Goal: Transaction & Acquisition: Book appointment/travel/reservation

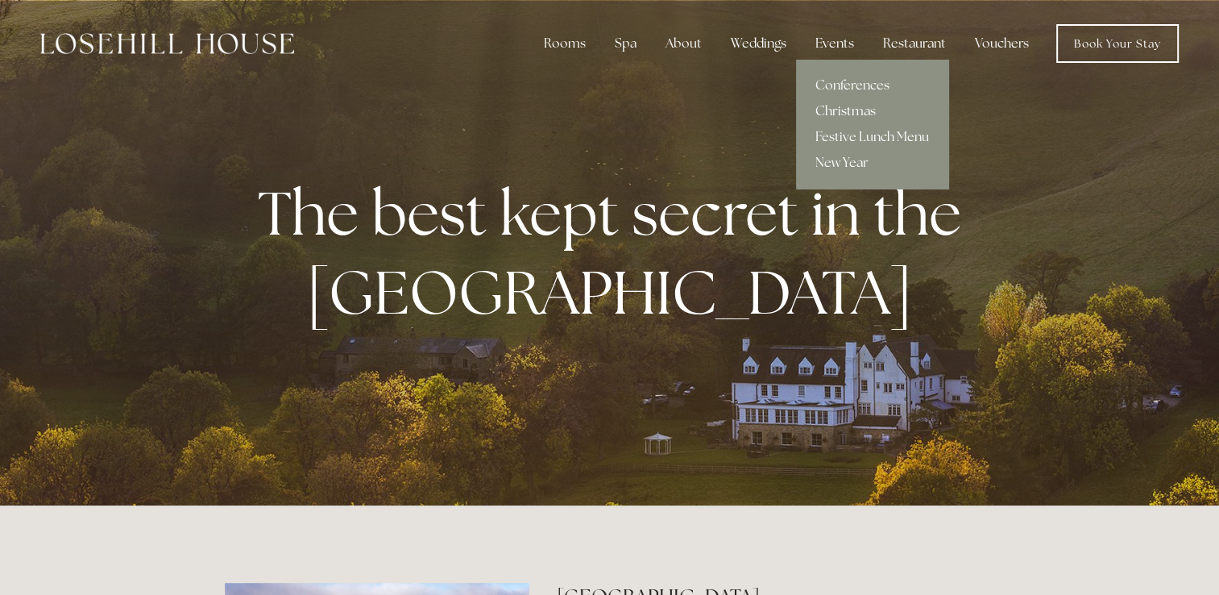
click at [825, 106] on link "Christmas" at bounding box center [872, 111] width 152 height 26
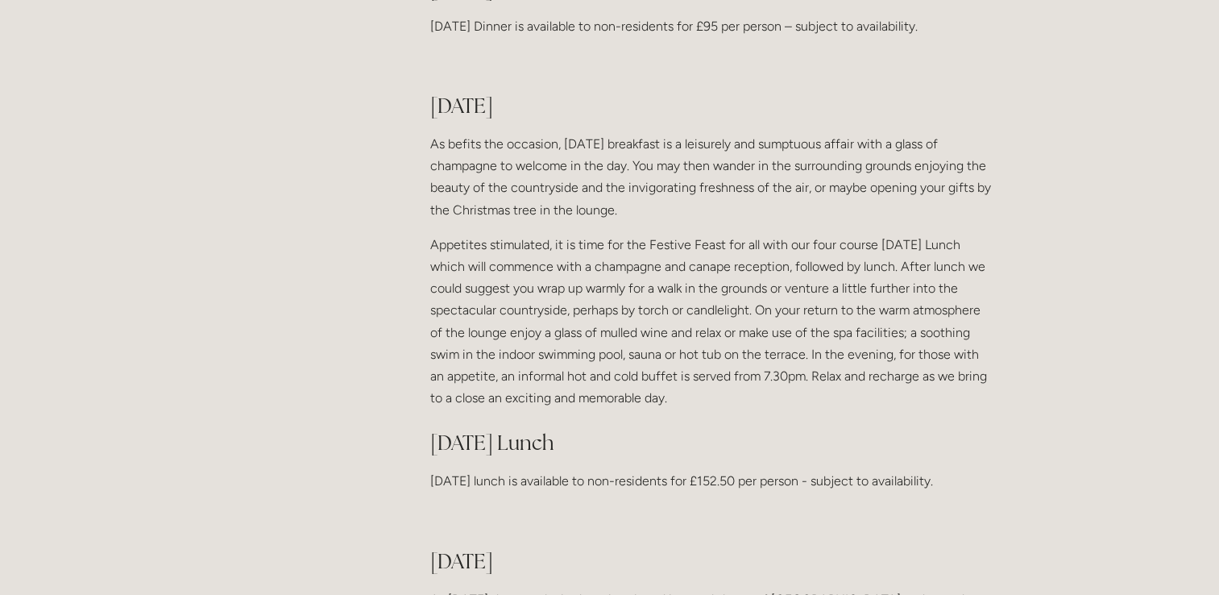
scroll to position [1318, 0]
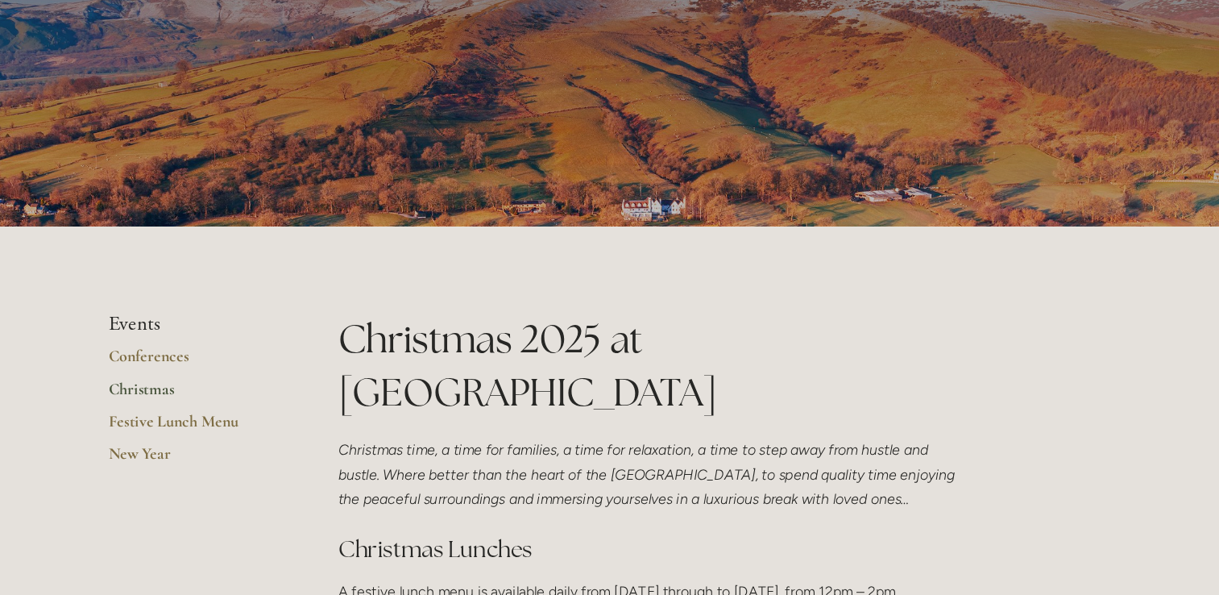
scroll to position [0, 0]
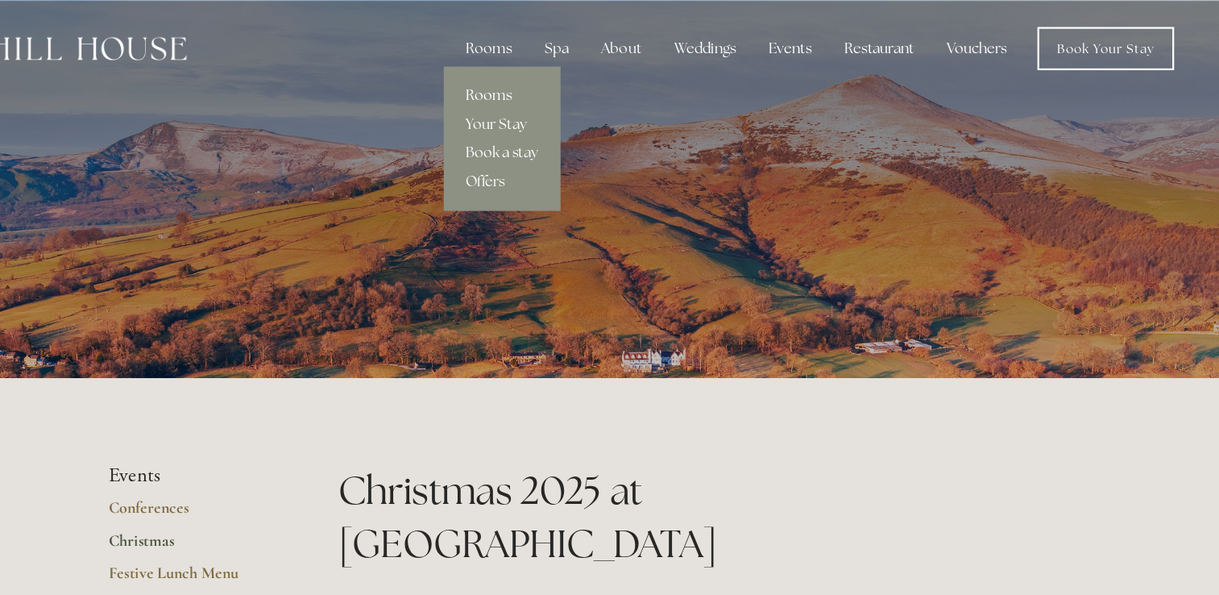
click at [571, 80] on link "Rooms" at bounding box center [576, 86] width 104 height 26
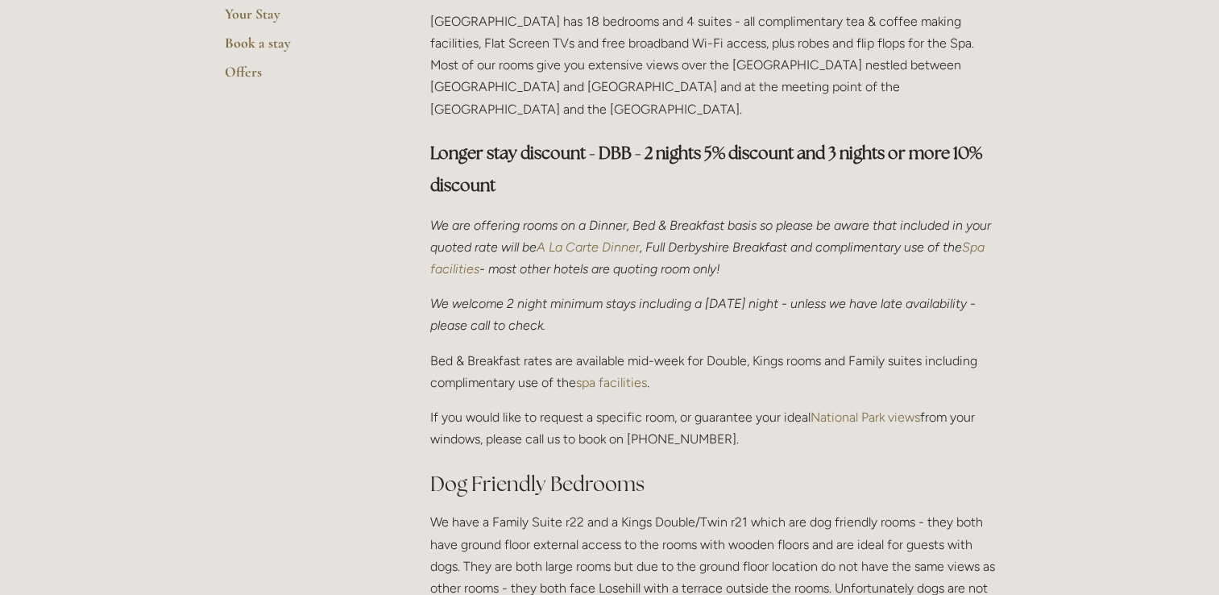
scroll to position [482, 0]
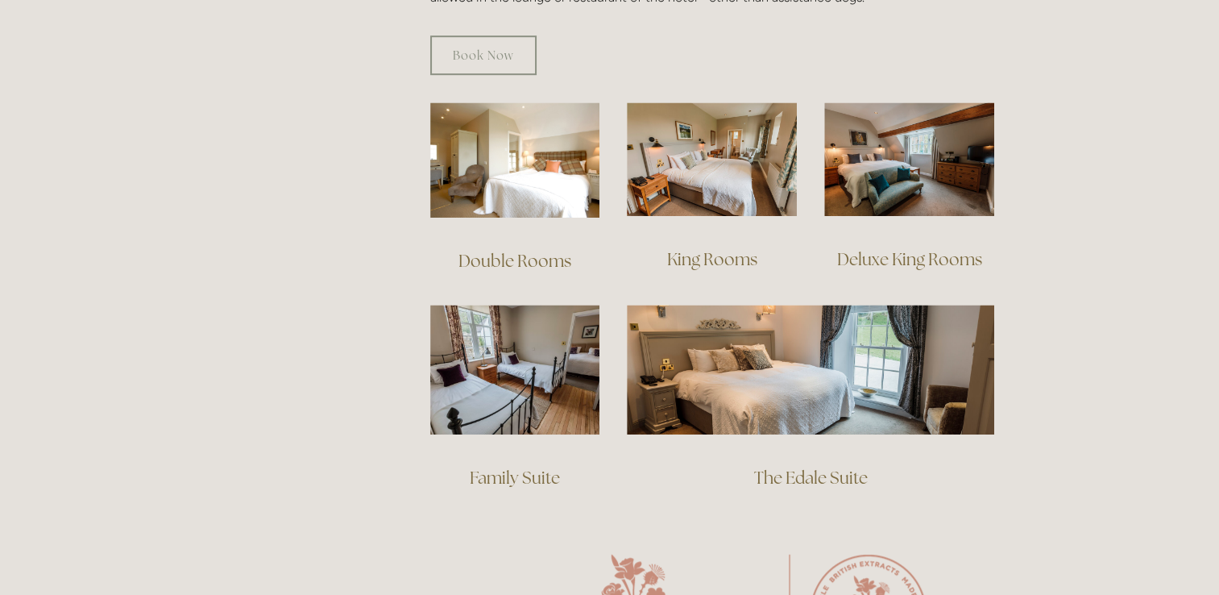
scroll to position [1083, 0]
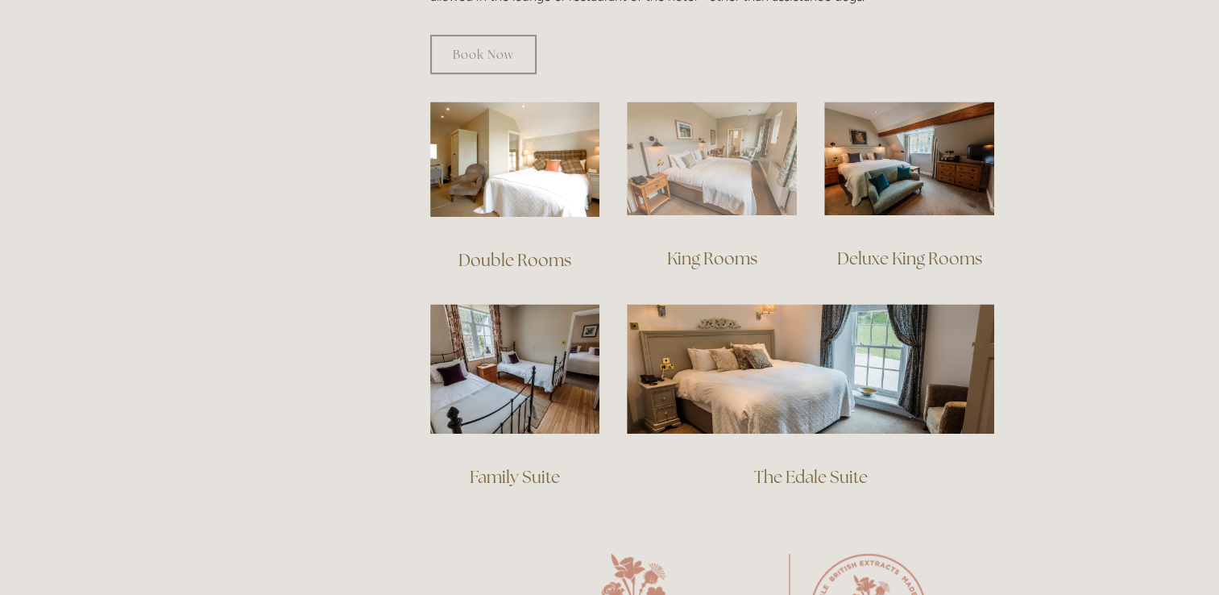
click at [700, 162] on img at bounding box center [712, 159] width 170 height 114
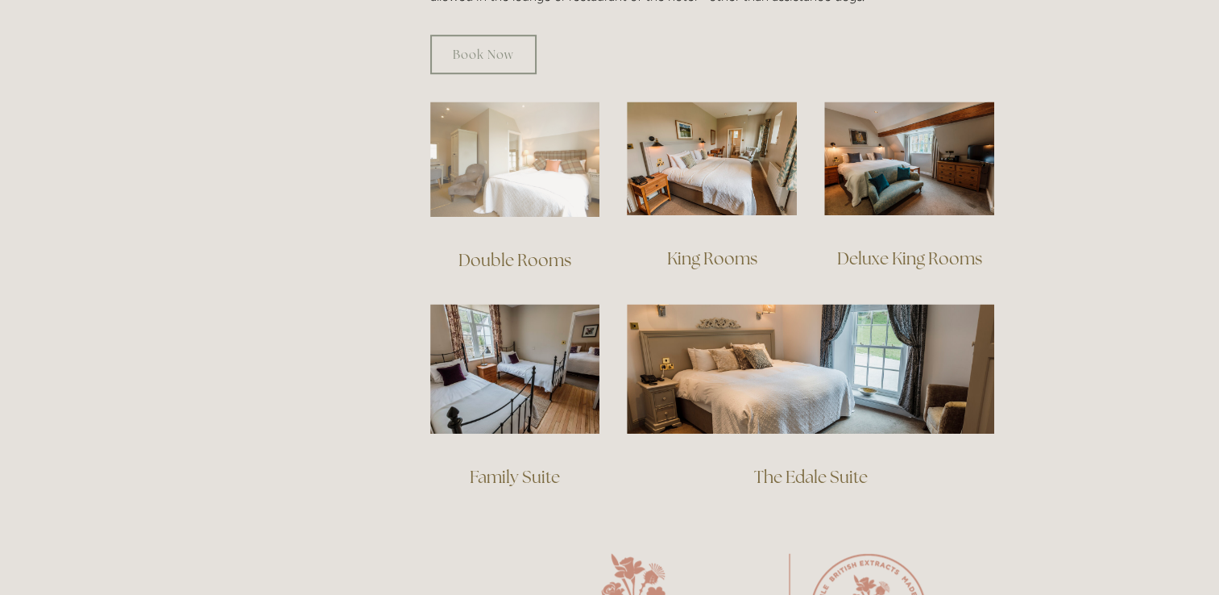
click at [458, 172] on img at bounding box center [515, 159] width 170 height 115
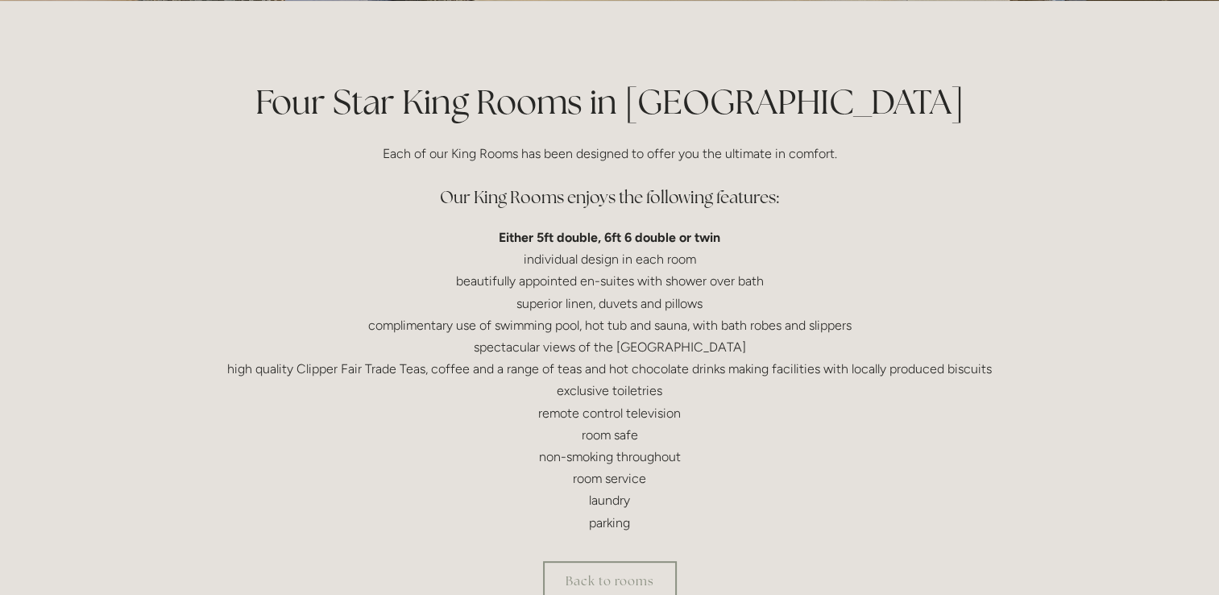
scroll to position [338, 0]
click at [226, 353] on p "Either 5ft double, 6ft 6 double or twin individual design in each room beautifu…" at bounding box center [610, 379] width 770 height 307
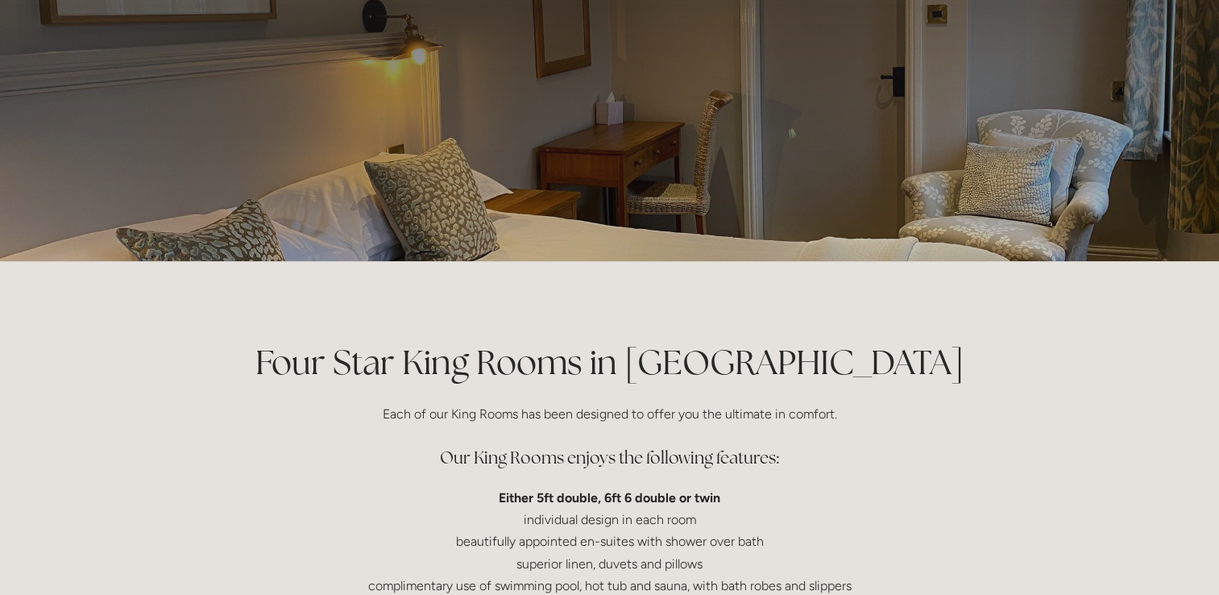
scroll to position [0, 0]
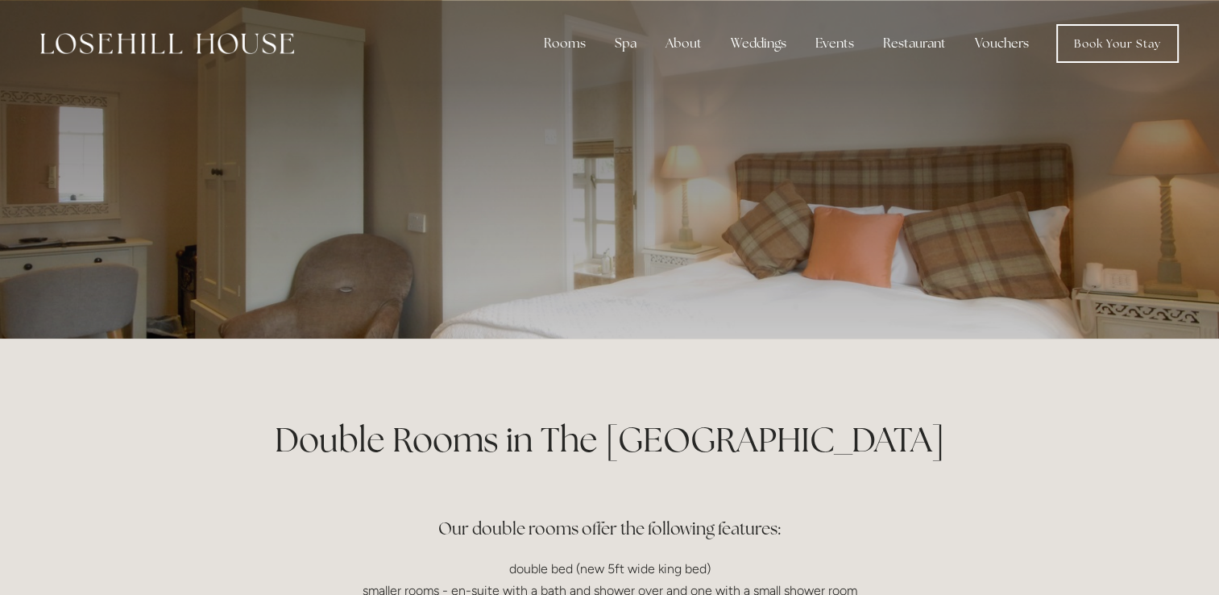
click at [458, 172] on p at bounding box center [610, 169] width 719 height 64
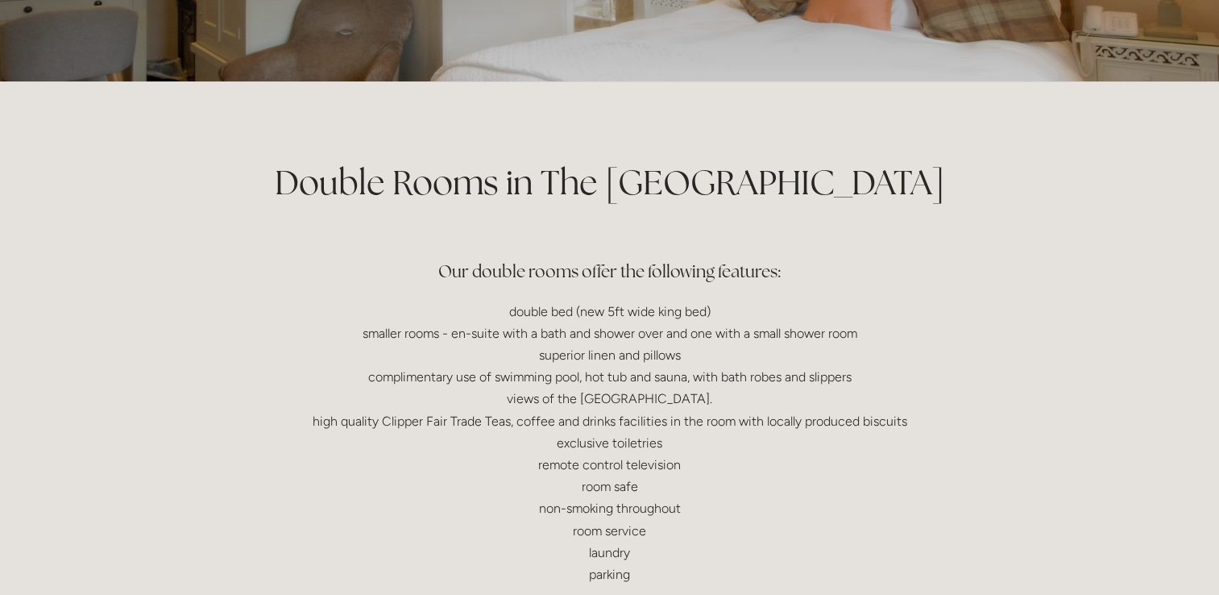
scroll to position [258, 0]
click at [216, 265] on div "Double Rooms in The [GEOGRAPHIC_DATA] Our double rooms offer the following feat…" at bounding box center [610, 378] width 798 height 440
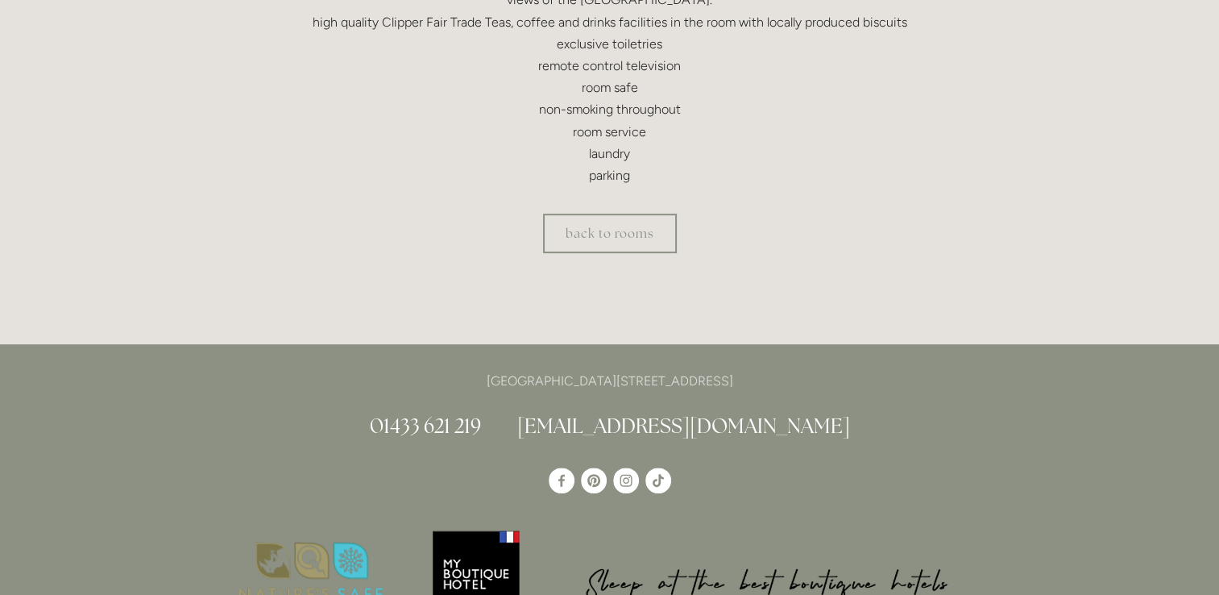
scroll to position [657, 0]
